Goal: Share content: Share content

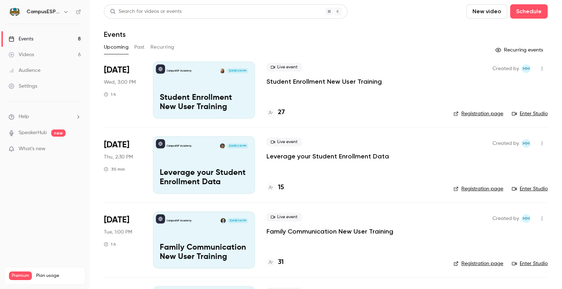
click at [235, 92] on div "CampusESP Academy [DATE] 3:00 PM Student Enrollment New User Training" at bounding box center [204, 90] width 102 height 57
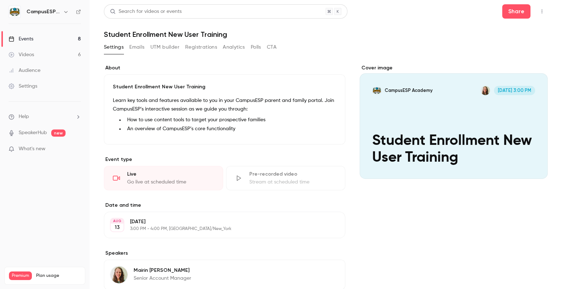
click at [34, 37] on link "Events 8" at bounding box center [45, 39] width 90 height 16
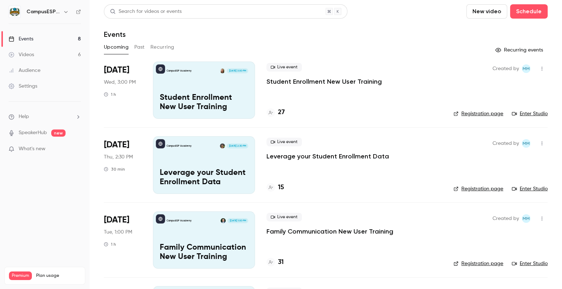
click at [527, 113] on link "Enter Studio" at bounding box center [530, 113] width 36 height 7
click at [212, 169] on p "Leverage your Student Enrollment Data" at bounding box center [204, 178] width 88 height 19
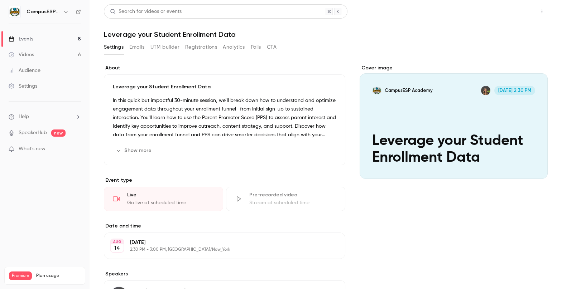
click at [514, 11] on button "Share" at bounding box center [516, 11] width 28 height 14
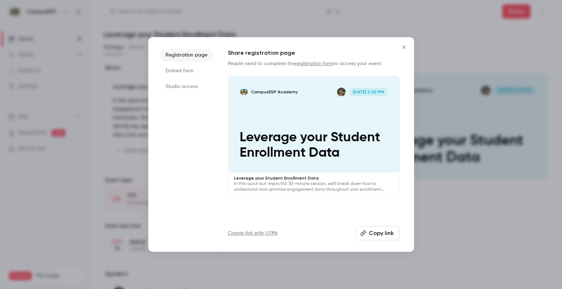
click at [376, 234] on button "Copy link" at bounding box center [377, 233] width 44 height 14
click at [403, 48] on icon "Close" at bounding box center [404, 47] width 9 height 6
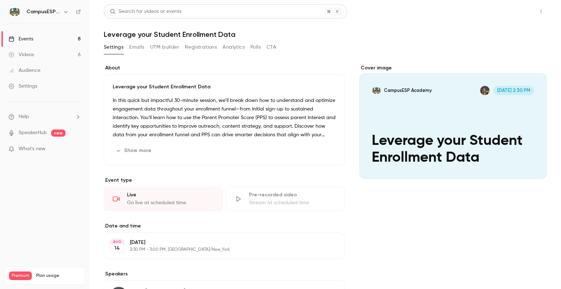
click at [509, 12] on button "Share" at bounding box center [516, 11] width 28 height 14
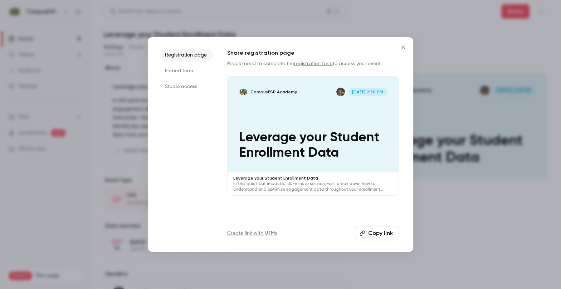
click at [375, 232] on button "Copy link" at bounding box center [377, 233] width 44 height 14
click at [403, 46] on icon "Close" at bounding box center [403, 47] width 9 height 6
